Goal: Learn about a topic: Learn about a topic

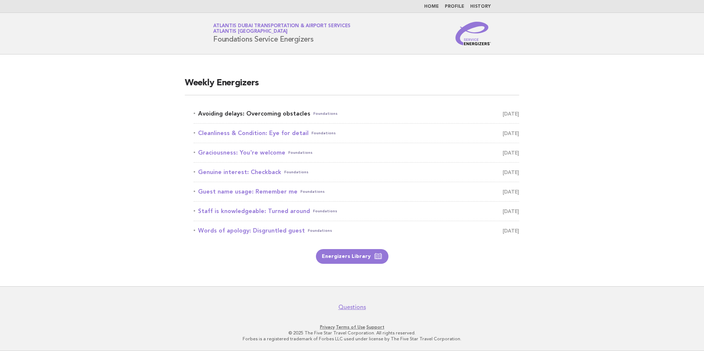
click at [270, 112] on link "Avoiding delays: Overcoming obstacles Foundations [DATE]" at bounding box center [356, 114] width 325 height 10
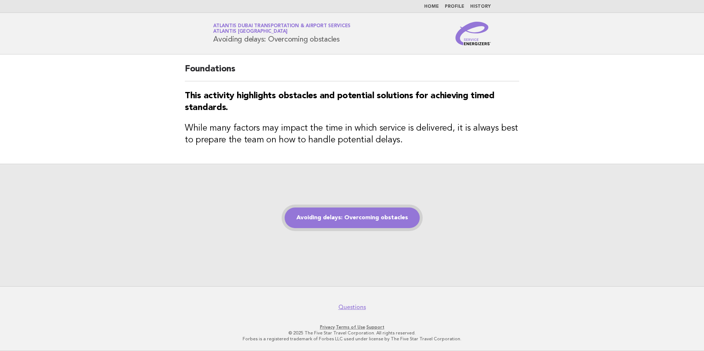
click at [385, 211] on link "Avoiding delays: Overcoming obstacles" at bounding box center [352, 218] width 135 height 21
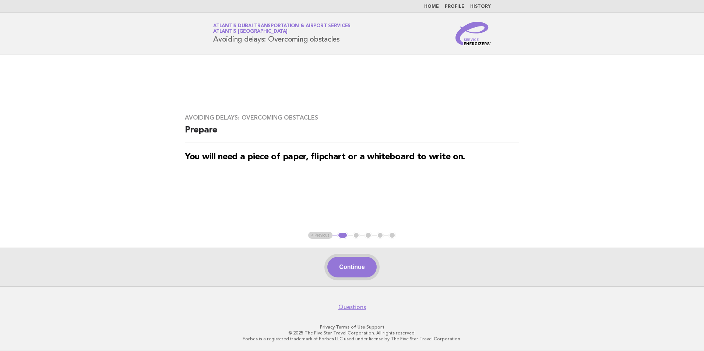
click at [365, 268] on button "Continue" at bounding box center [351, 267] width 49 height 21
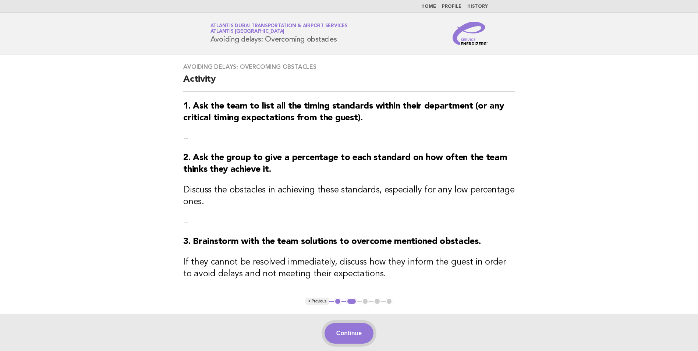
click at [359, 325] on button "Continue" at bounding box center [349, 333] width 49 height 21
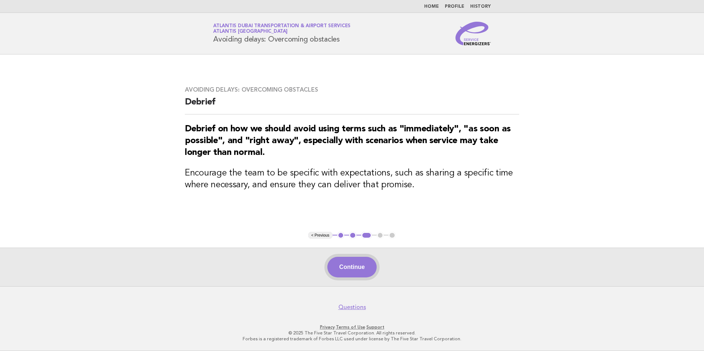
click at [356, 266] on button "Continue" at bounding box center [351, 267] width 49 height 21
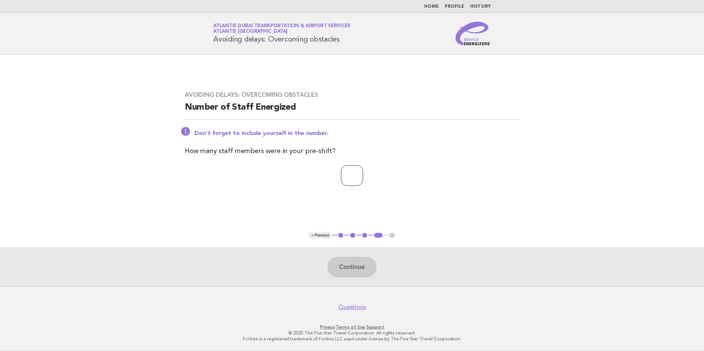
click at [341, 180] on input "number" at bounding box center [352, 175] width 22 height 21
click at [351, 177] on input "number" at bounding box center [352, 175] width 22 height 21
type input "*"
click at [359, 269] on button "Continue" at bounding box center [351, 267] width 49 height 21
